Goal: Task Accomplishment & Management: Manage account settings

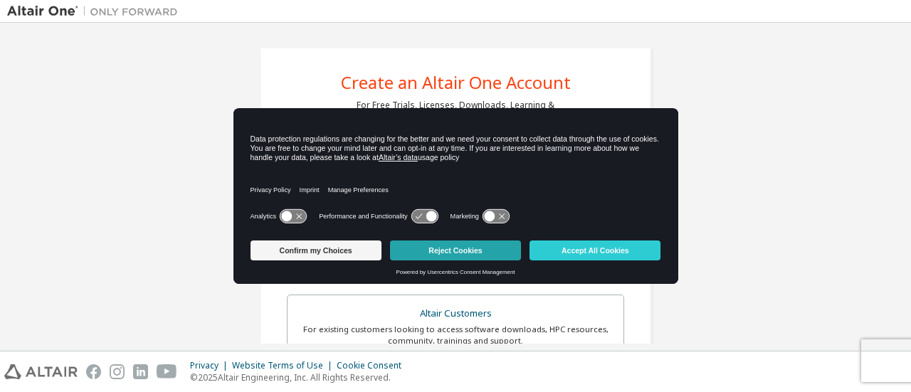
click at [471, 250] on button "Reject Cookies" at bounding box center [455, 251] width 131 height 20
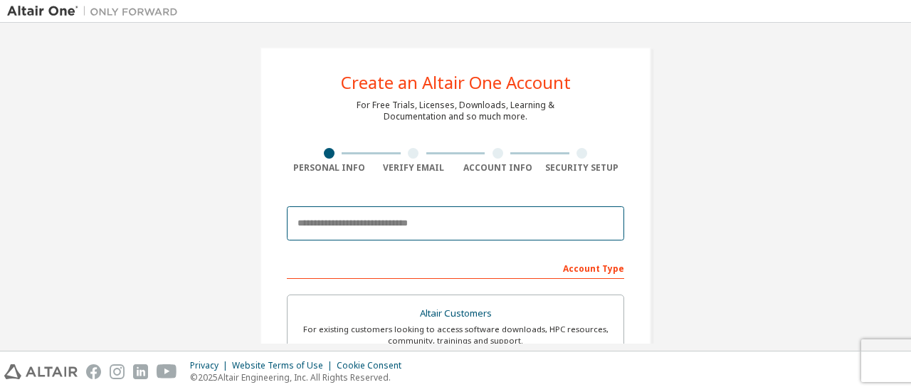
click at [396, 226] on input "email" at bounding box center [455, 223] width 337 height 34
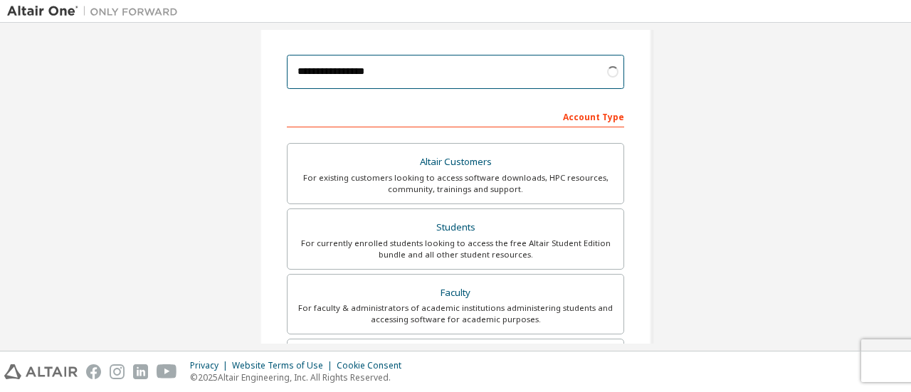
scroll to position [154, 0]
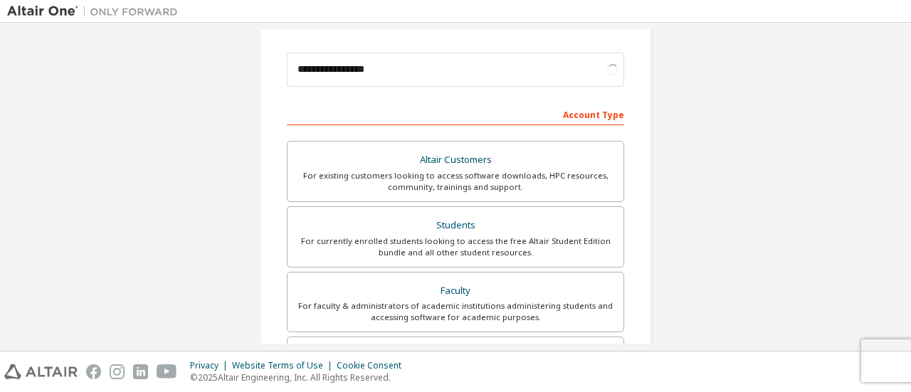
click at [396, 226] on div "Students" at bounding box center [455, 226] width 319 height 20
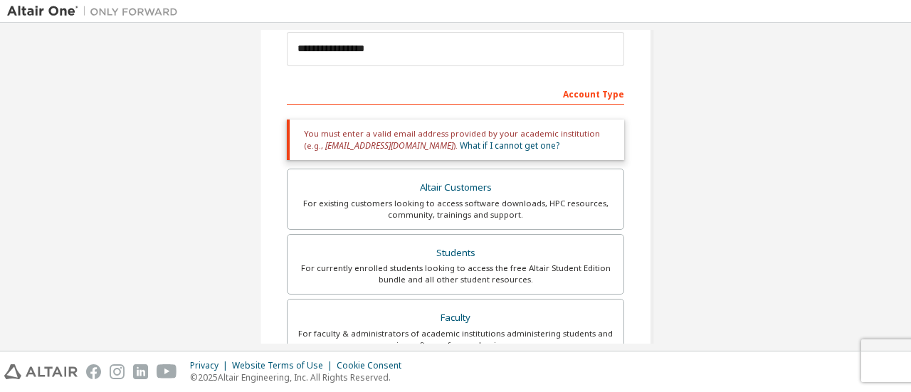
scroll to position [175, 0]
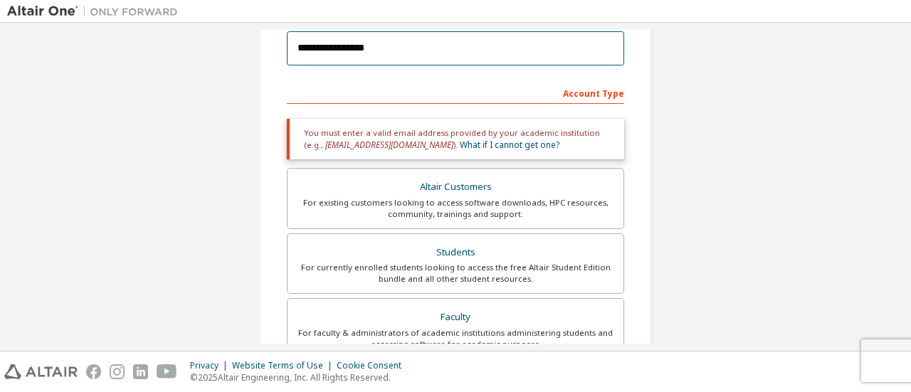
click at [389, 41] on input "**********" at bounding box center [455, 48] width 337 height 34
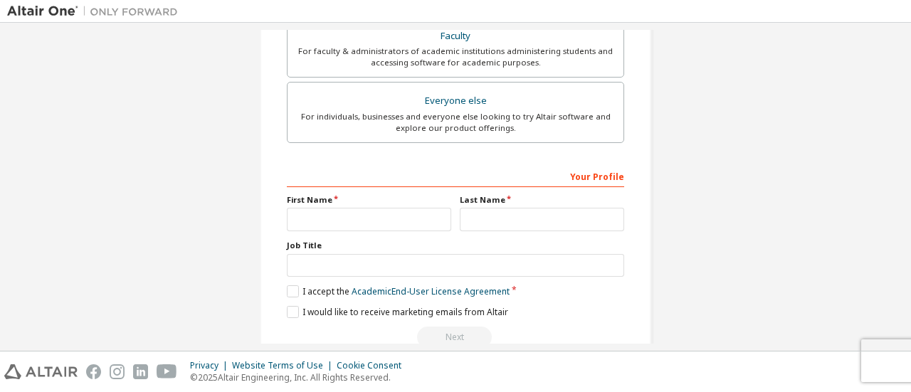
scroll to position [436, 0]
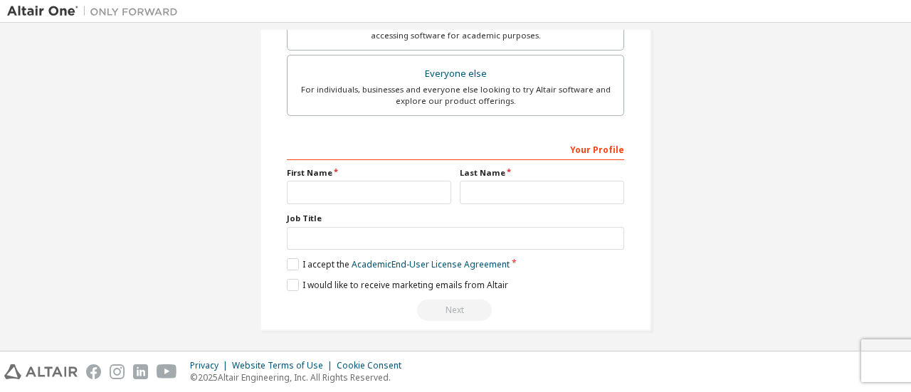
type input "**********"
click at [366, 184] on input "text" at bounding box center [369, 192] width 164 height 23
type input "*******"
click at [516, 184] on input "text" at bounding box center [542, 192] width 164 height 23
type input "*"
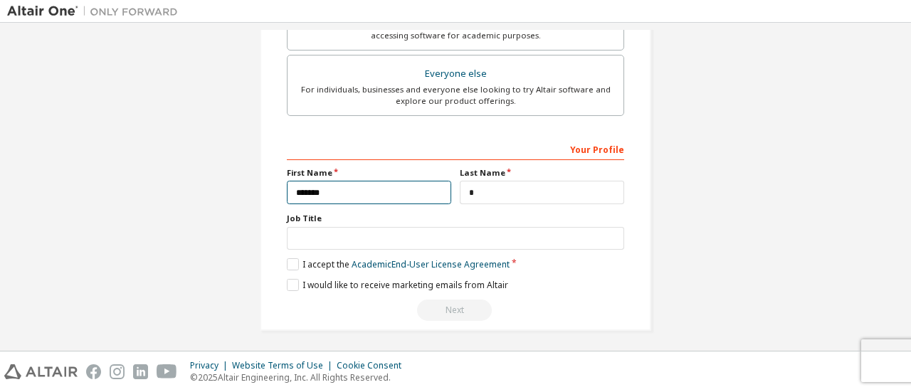
click at [293, 187] on input "*******" at bounding box center [369, 192] width 164 height 23
type input "*******"
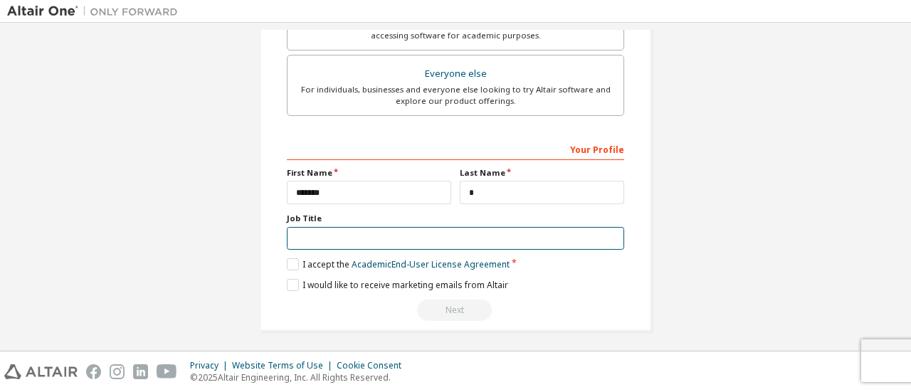
click at [328, 233] on input "text" at bounding box center [455, 238] width 337 height 23
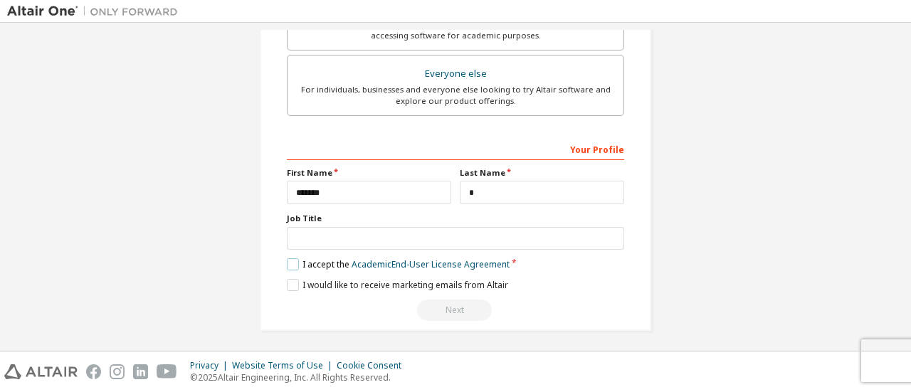
click at [292, 260] on label "I accept the Academic End-User License Agreement" at bounding box center [398, 264] width 223 height 12
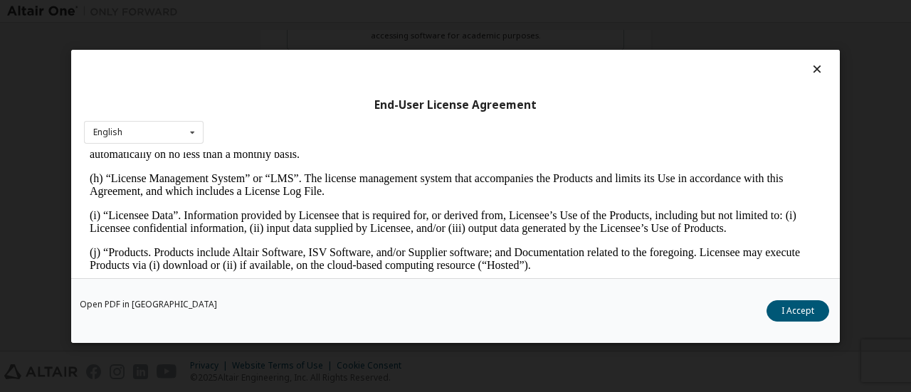
scroll to position [560, 0]
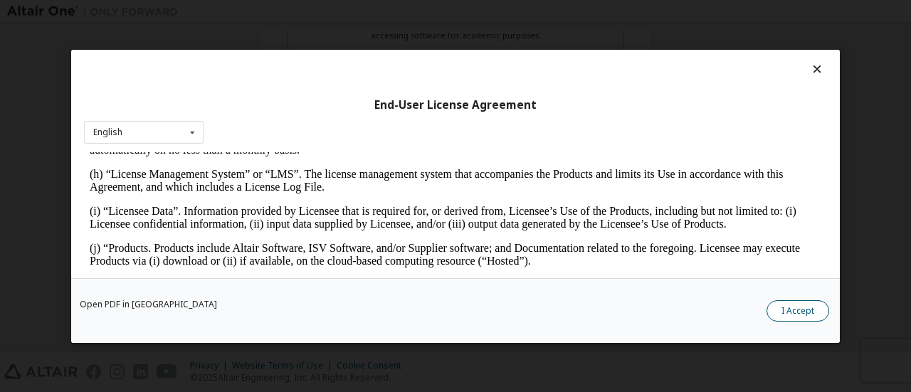
click at [812, 321] on button "I Accept" at bounding box center [798, 310] width 63 height 21
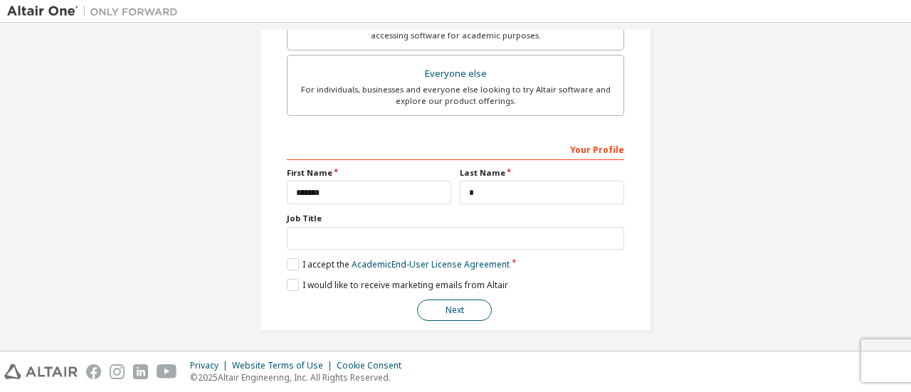
click at [458, 310] on button "Next" at bounding box center [454, 310] width 75 height 21
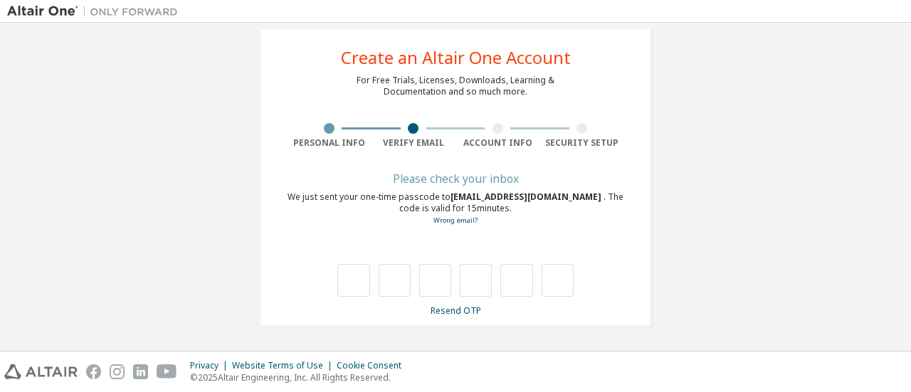
scroll to position [24, 0]
type input "*"
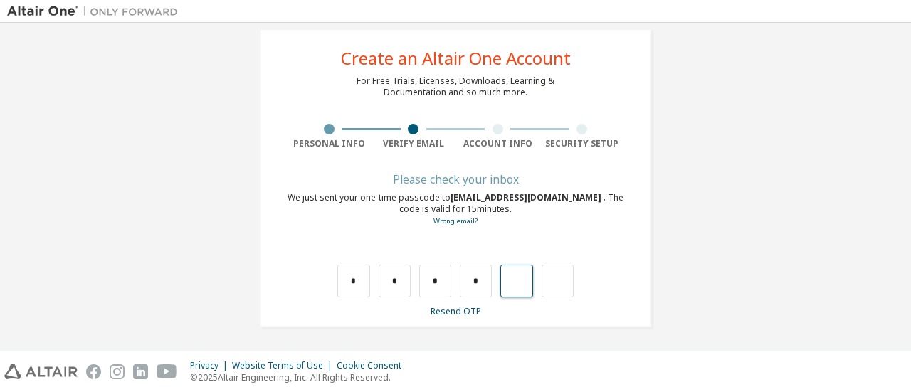
type input "*"
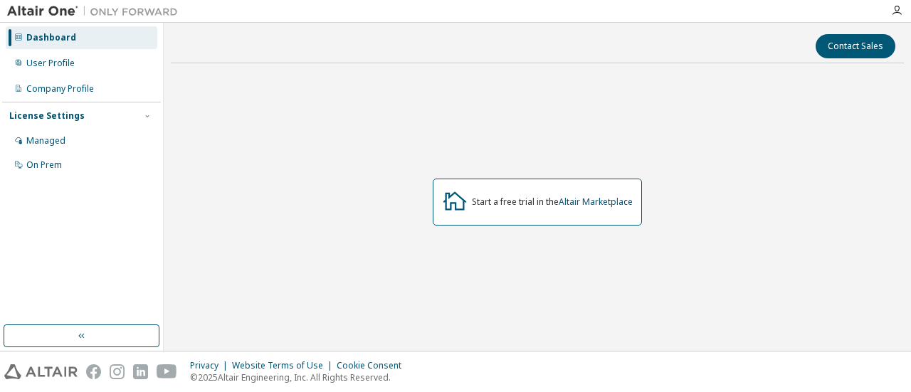
click at [55, 110] on div "License Settings" at bounding box center [46, 115] width 75 height 11
click at [64, 114] on div "License Settings" at bounding box center [46, 115] width 75 height 11
click at [61, 147] on div "Managed" at bounding box center [82, 141] width 152 height 23
click at [51, 57] on div "User Profile" at bounding box center [82, 63] width 152 height 23
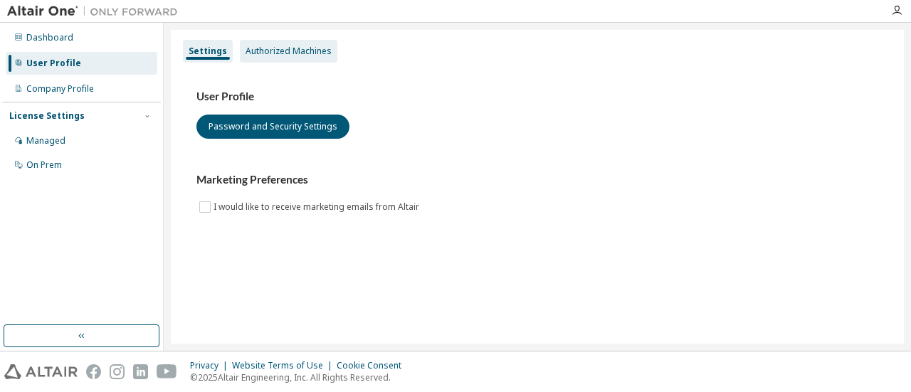
click at [301, 51] on div "Authorized Machines" at bounding box center [289, 51] width 86 height 11
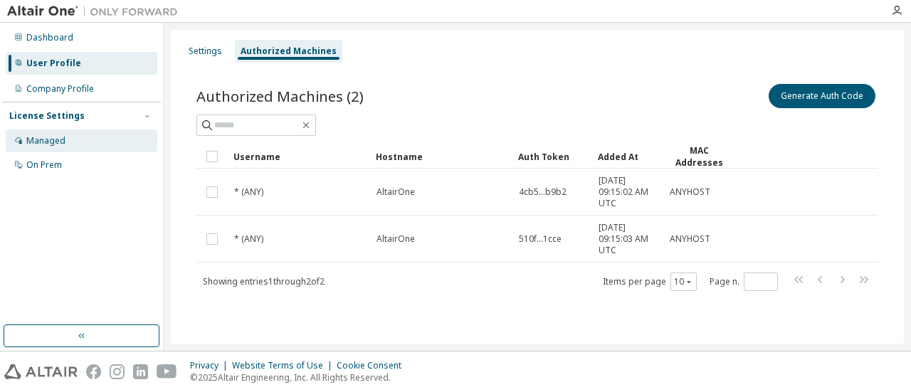
click at [44, 142] on div "Managed" at bounding box center [45, 140] width 39 height 11
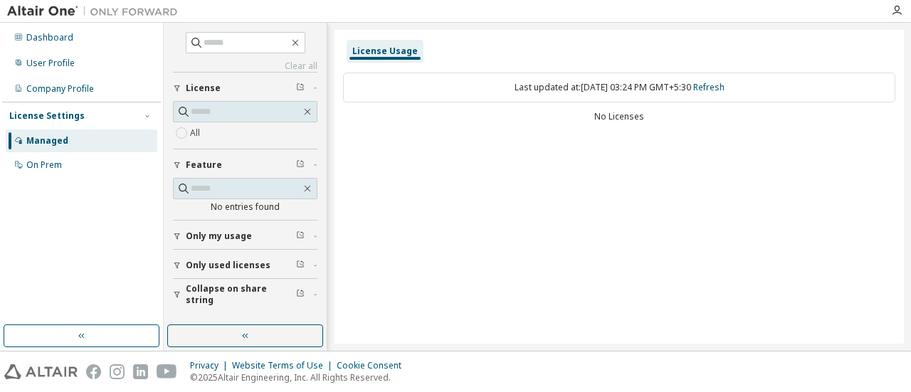
click at [243, 261] on span "Only used licenses" at bounding box center [228, 265] width 85 height 11
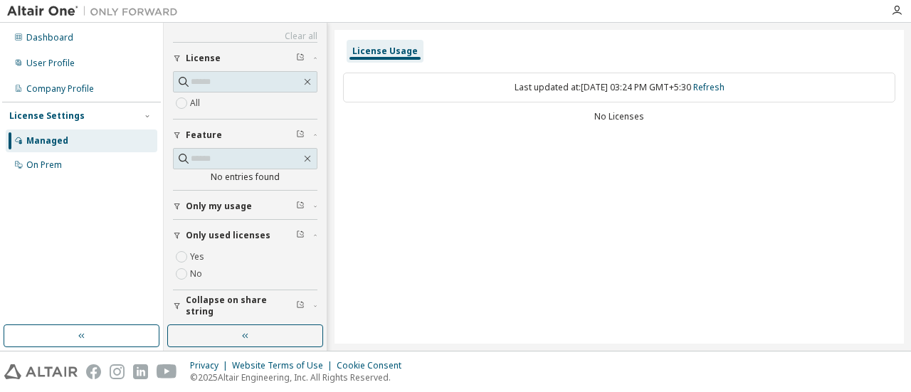
click at [236, 211] on button "Only my usage" at bounding box center [245, 206] width 145 height 31
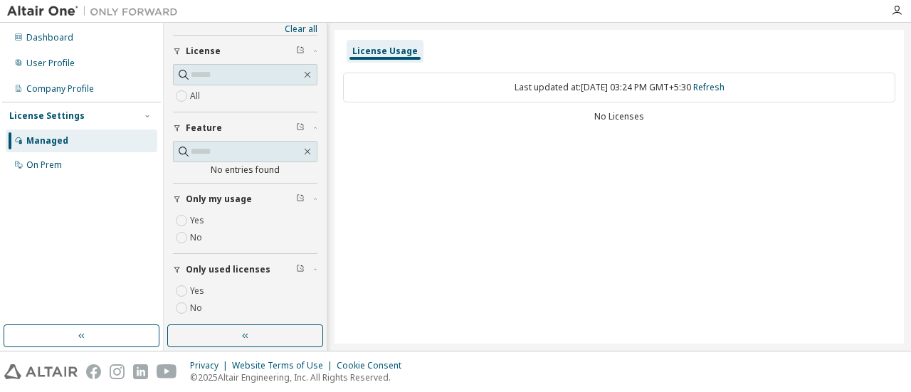
scroll to position [71, 0]
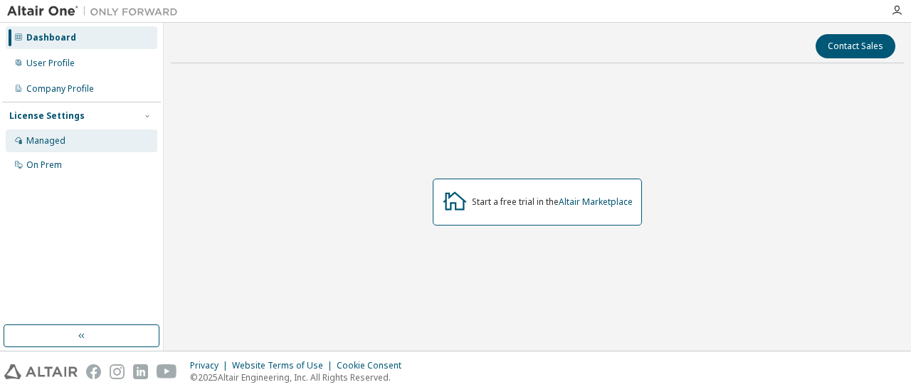
click at [59, 141] on div "Managed" at bounding box center [45, 140] width 39 height 11
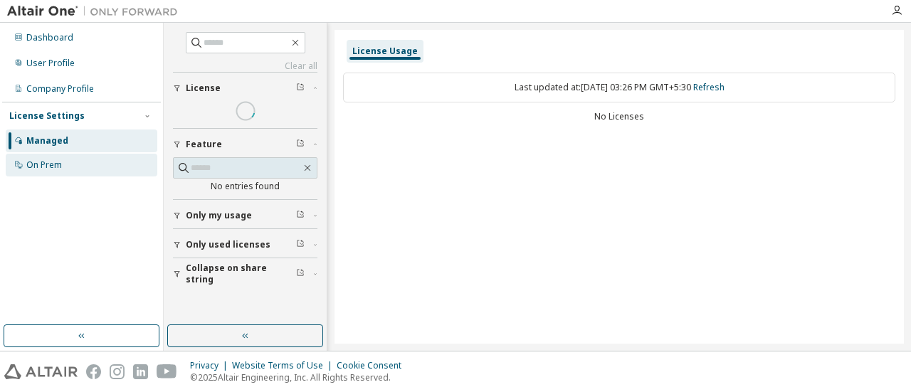
click at [54, 167] on div "On Prem" at bounding box center [44, 164] width 36 height 11
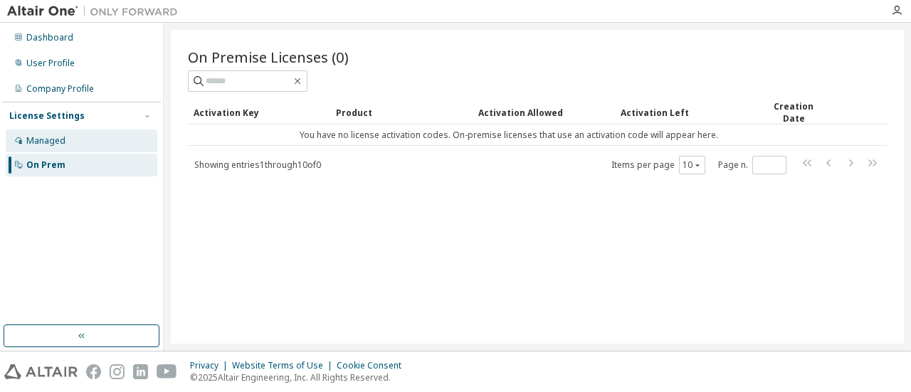
click at [44, 142] on div "Managed" at bounding box center [45, 140] width 39 height 11
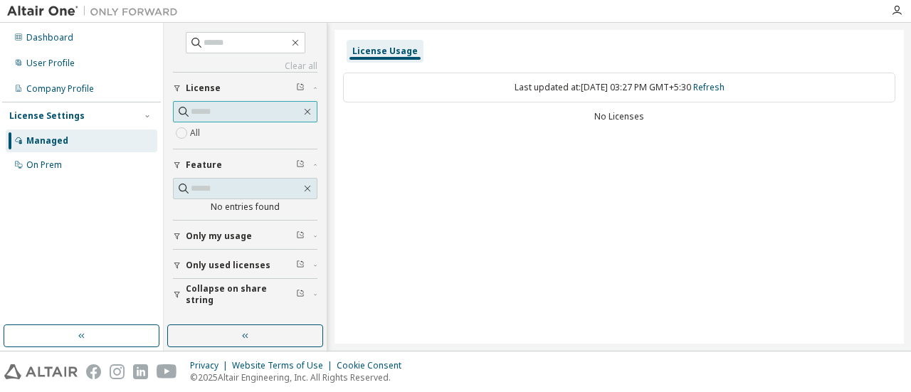
click at [312, 116] on span at bounding box center [307, 111] width 13 height 13
click at [310, 113] on icon "button" at bounding box center [307, 111] width 11 height 11
click at [309, 109] on icon "button" at bounding box center [307, 111] width 11 height 11
